Goal: Information Seeking & Learning: Learn about a topic

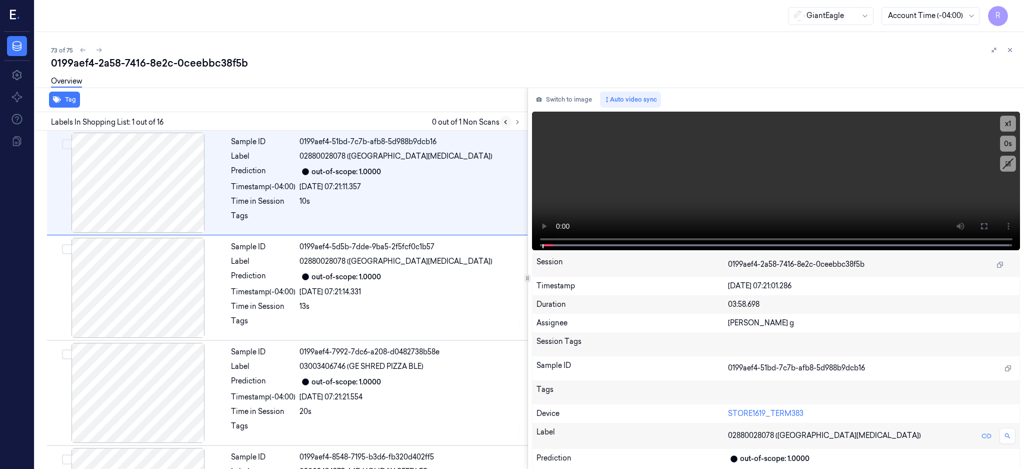
click at [512, 120] on button at bounding box center [506, 122] width 12 height 12
click at [524, 126] on button at bounding box center [518, 122] width 12 height 12
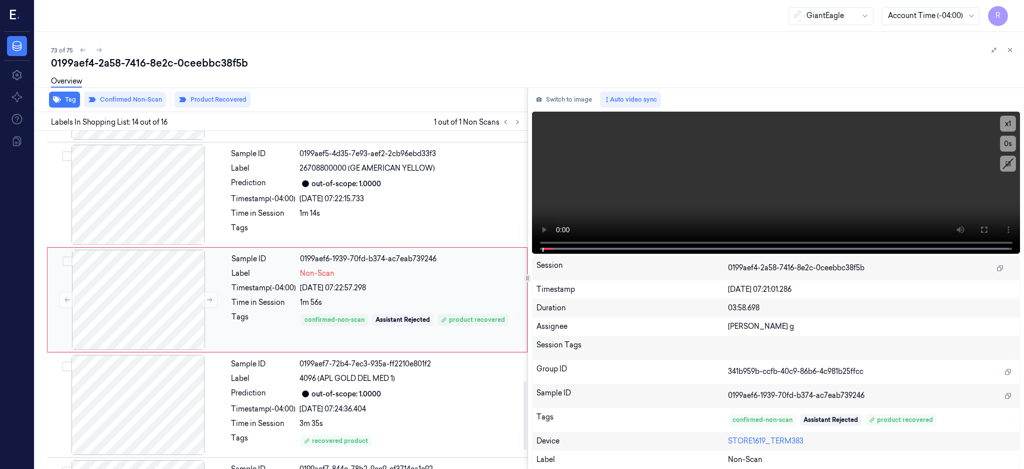
scroll to position [1249, 0]
click at [113, 200] on div at bounding box center [138, 194] width 178 height 100
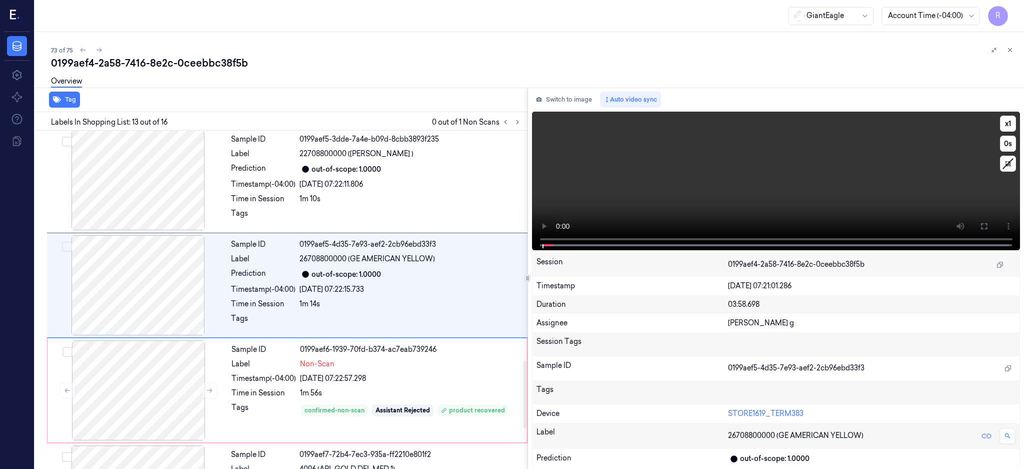
scroll to position [1143, 0]
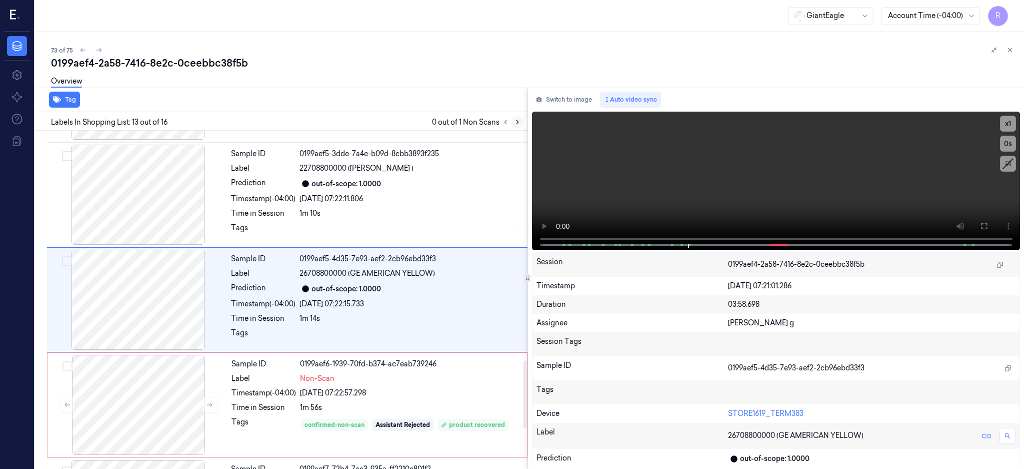
click at [521, 123] on icon at bounding box center [517, 122] width 7 height 7
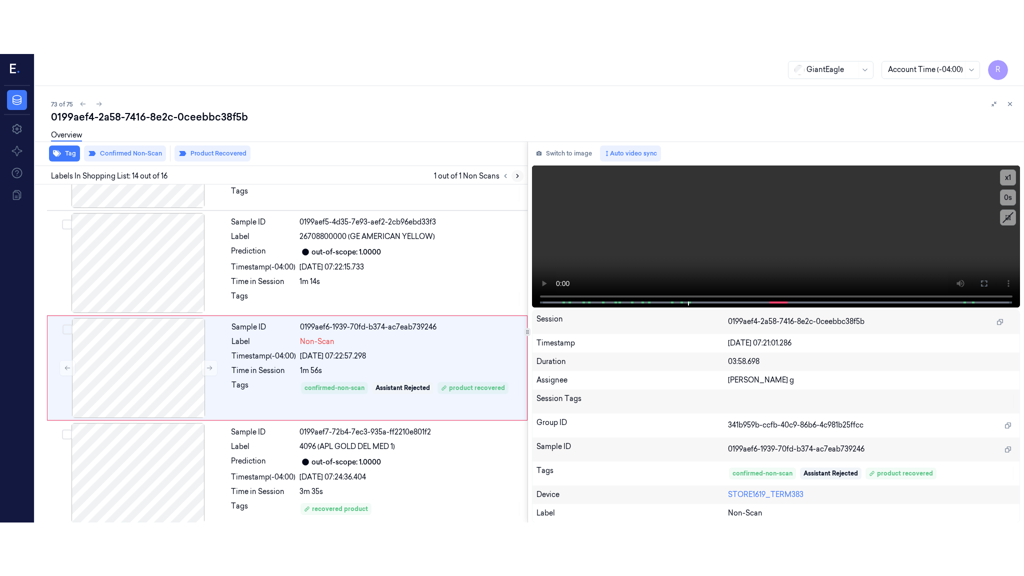
scroll to position [1249, 0]
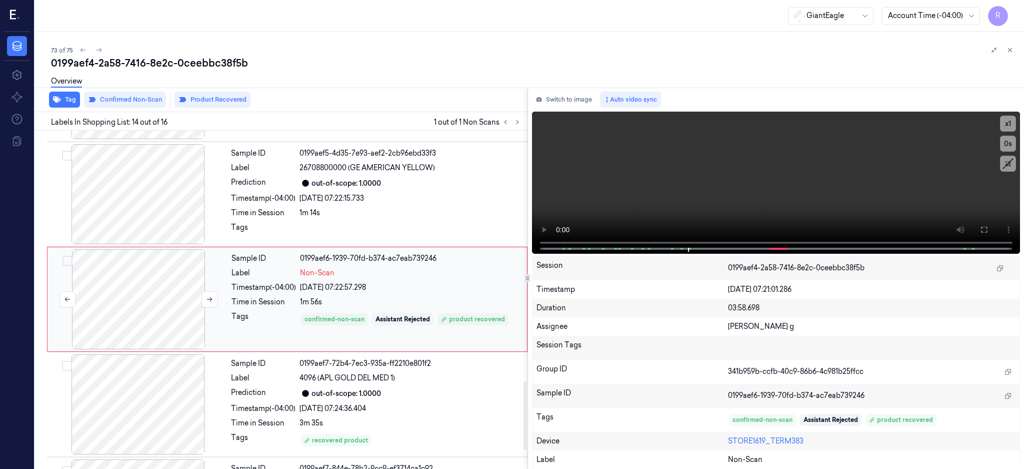
click at [116, 314] on div at bounding box center [139, 299] width 178 height 100
click at [988, 230] on icon at bounding box center [984, 230] width 8 height 8
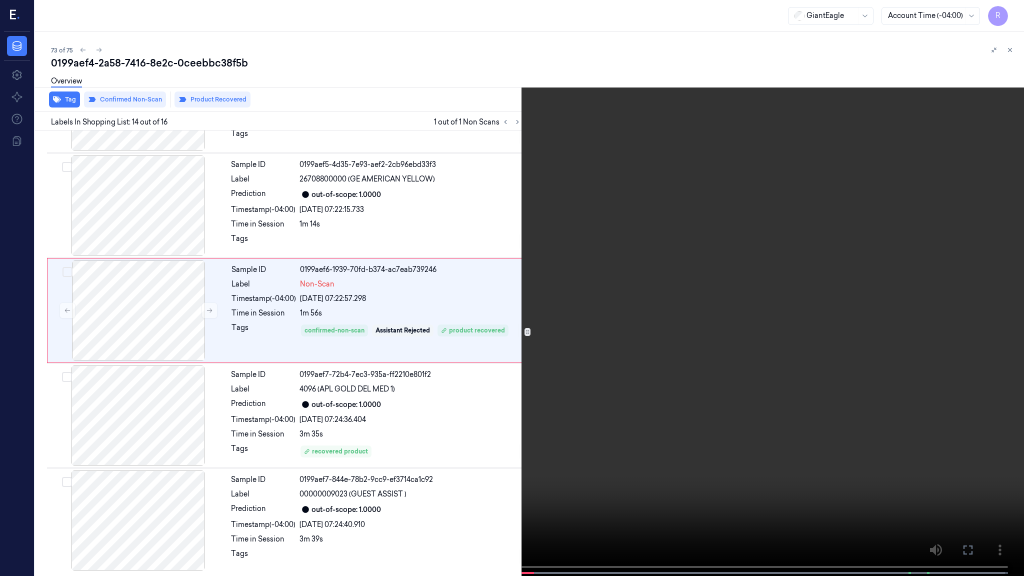
click at [520, 310] on video at bounding box center [512, 289] width 1024 height 578
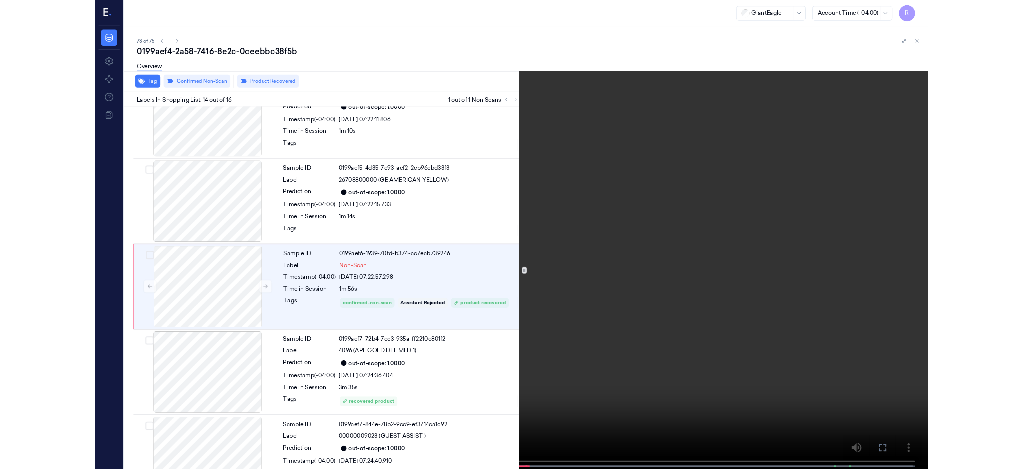
scroll to position [1195, 0]
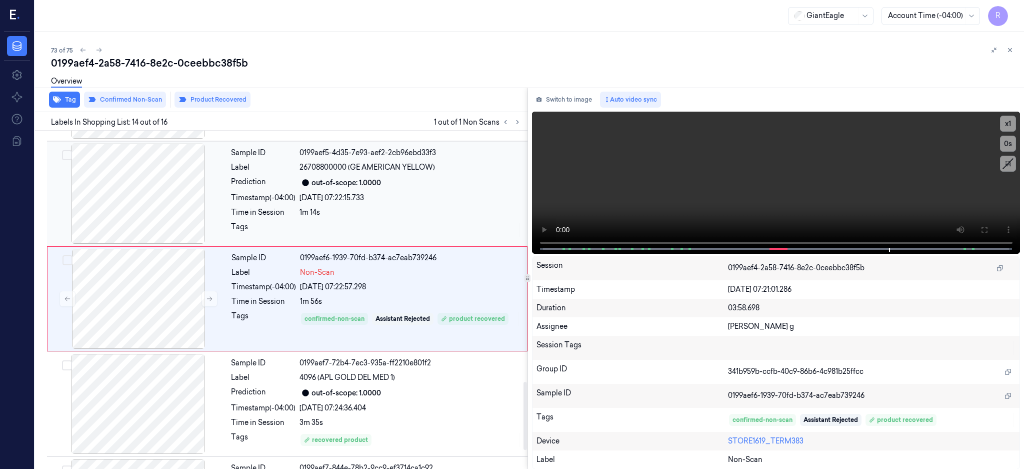
click at [154, 208] on div at bounding box center [138, 194] width 178 height 100
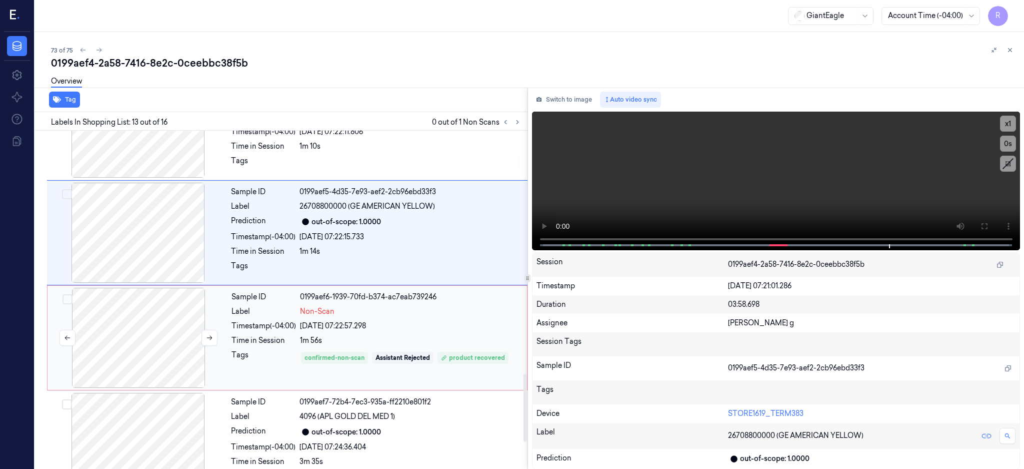
click at [184, 327] on div at bounding box center [139, 338] width 178 height 100
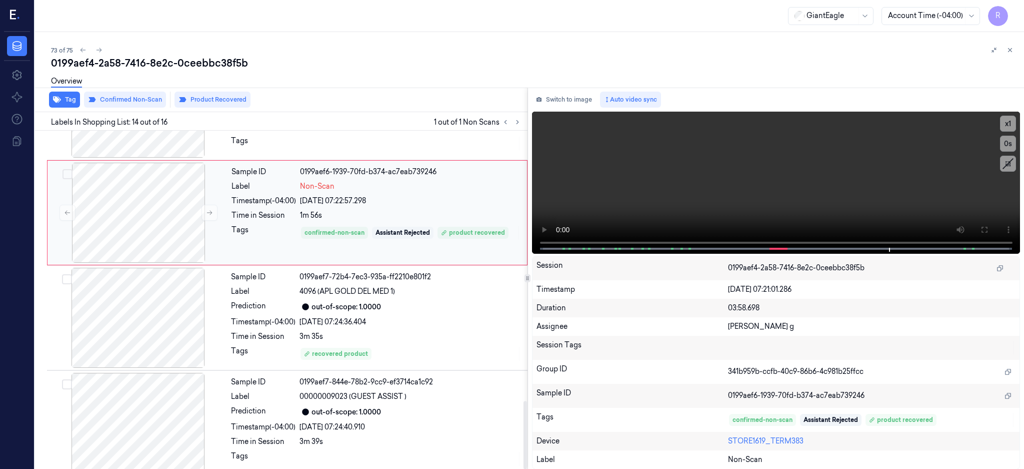
scroll to position [1345, 0]
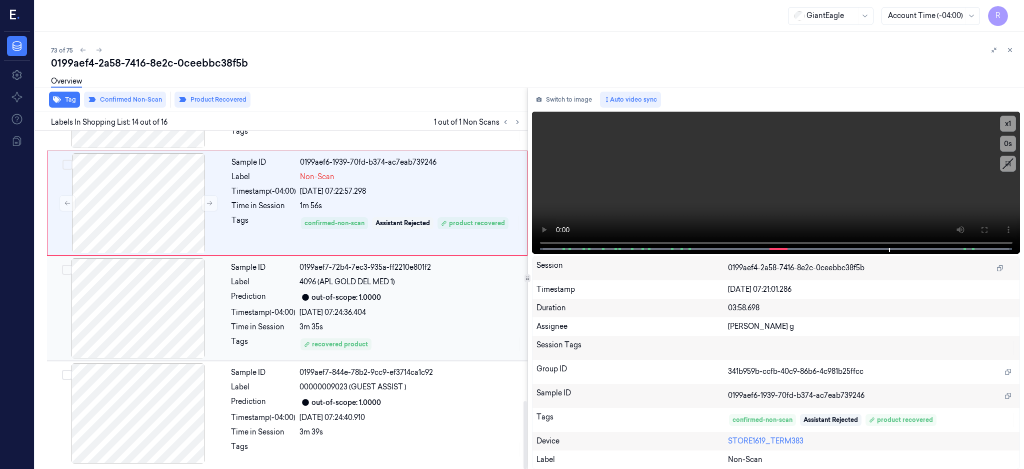
click at [134, 330] on div at bounding box center [138, 308] width 178 height 100
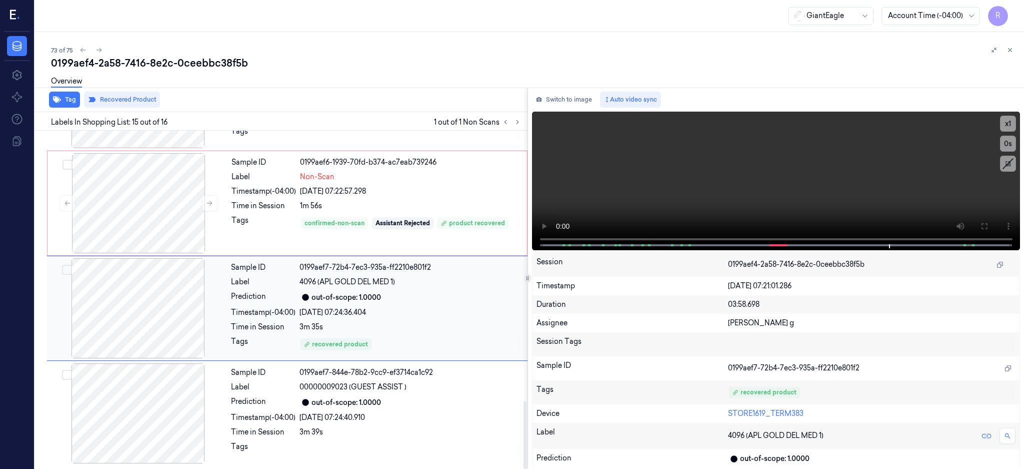
scroll to position [1346, 0]
